Goal: Use online tool/utility: Use online tool/utility

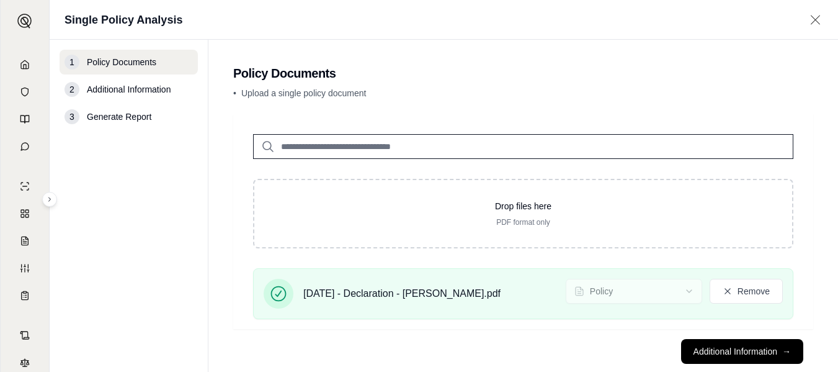
scroll to position [15, 0]
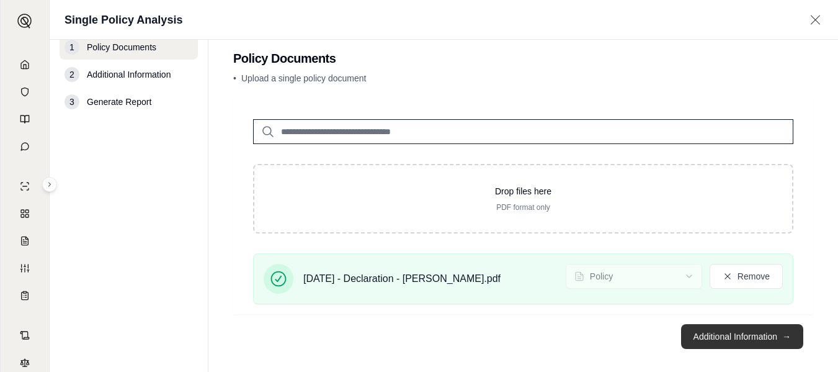
click at [749, 340] on button "Additional Information →" at bounding box center [742, 336] width 122 height 25
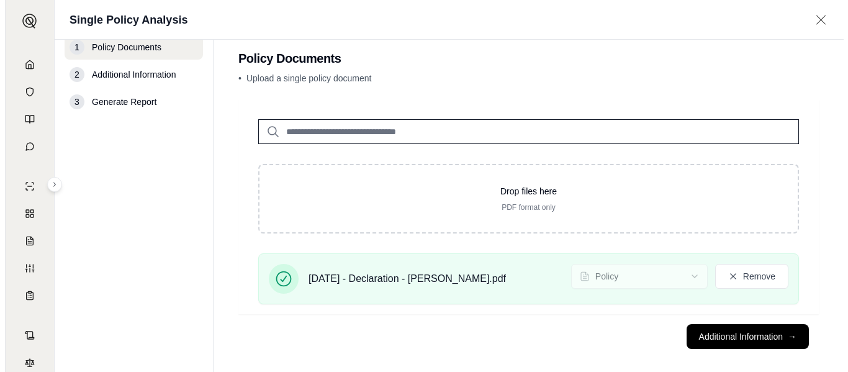
scroll to position [0, 0]
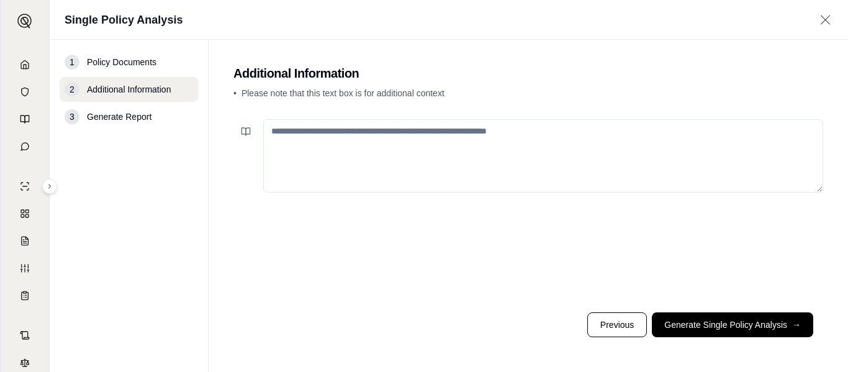
click at [512, 136] on textarea at bounding box center [543, 155] width 560 height 73
paste textarea "**********"
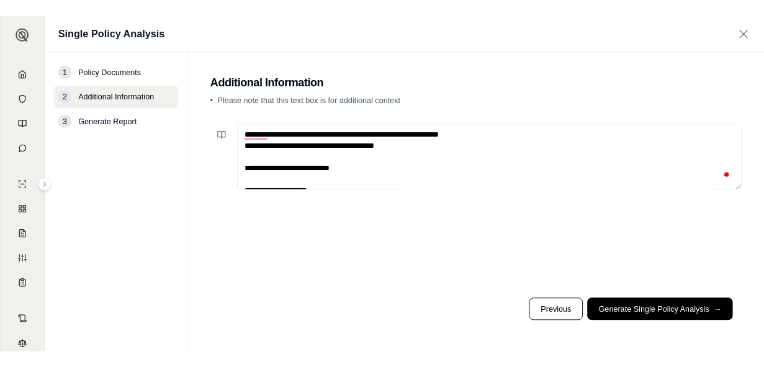
scroll to position [503, 0]
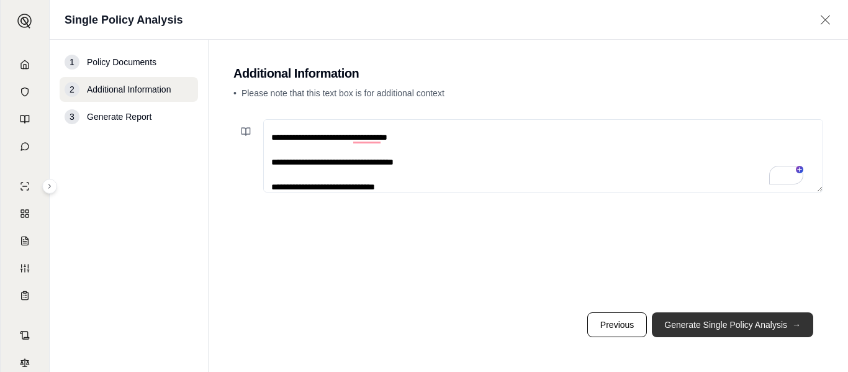
type textarea "**********"
click at [733, 329] on button "Generate Single Policy Analysis →" at bounding box center [731, 324] width 161 height 25
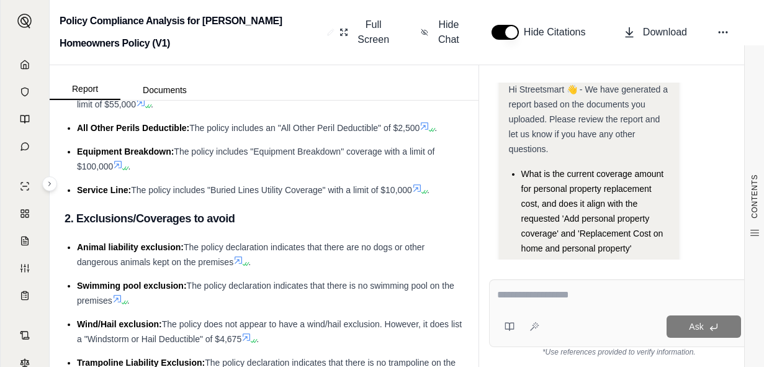
scroll to position [2538, 0]
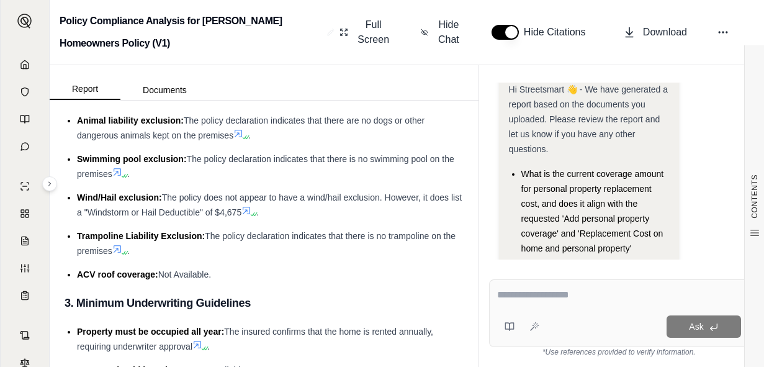
drag, startPoint x: 82, startPoint y: 194, endPoint x: 266, endPoint y: 318, distance: 222.2
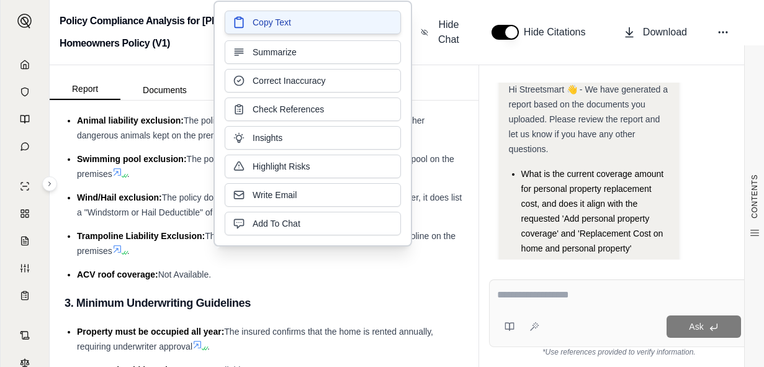
click at [295, 25] on button "Copy Text" at bounding box center [313, 23] width 176 height 24
